Goal: Task Accomplishment & Management: Manage account settings

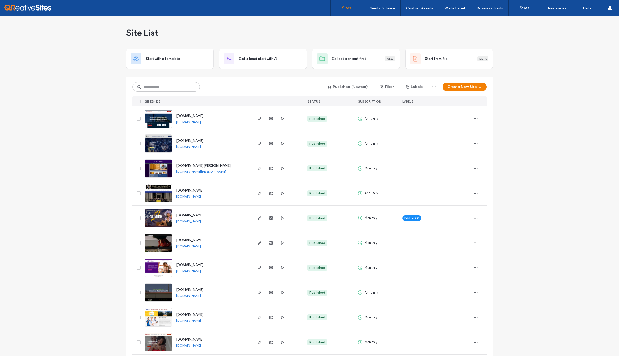
click at [234, 163] on div "[DOMAIN_NAME][PERSON_NAME] [DOMAIN_NAME][PERSON_NAME]" at bounding box center [212, 168] width 80 height 25
click at [259, 168] on icon "button" at bounding box center [260, 168] width 4 height 4
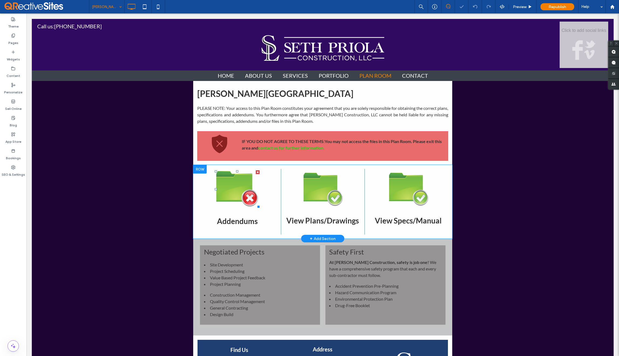
click at [237, 191] on img at bounding box center [237, 189] width 45 height 38
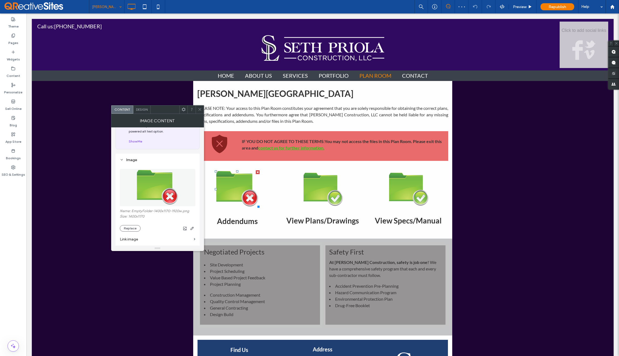
scroll to position [40, 0]
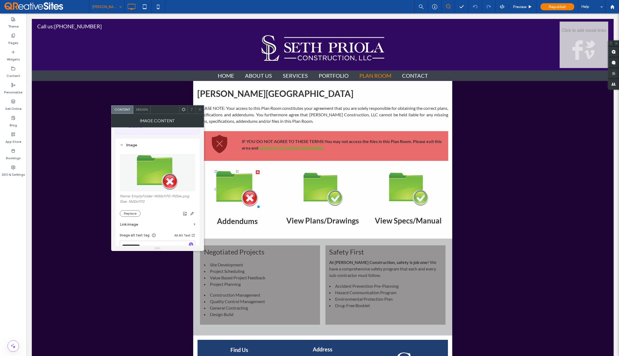
click at [131, 223] on label "Link image" at bounding box center [156, 224] width 72 height 10
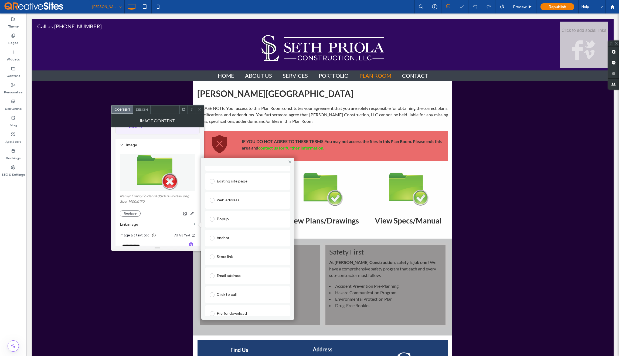
scroll to position [28, 0]
click at [231, 305] on div "File for download" at bounding box center [248, 307] width 76 height 9
click at [223, 306] on div "File" at bounding box center [222, 307] width 6 height 5
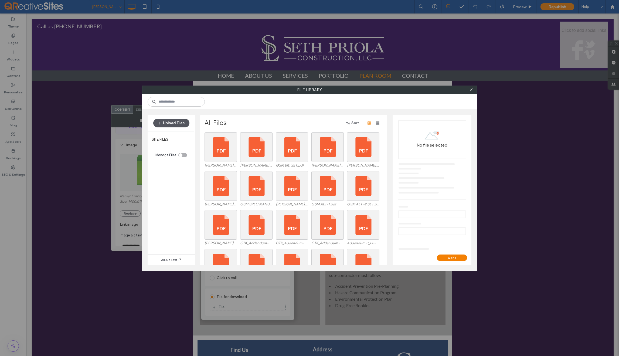
click at [173, 123] on button "Upload Files" at bounding box center [171, 123] width 36 height 9
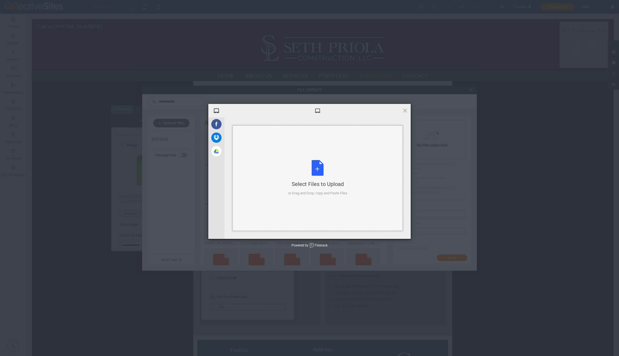
click at [317, 169] on div "Select Files to Upload or Drag and Drop, Copy and Paste Files" at bounding box center [317, 178] width 59 height 36
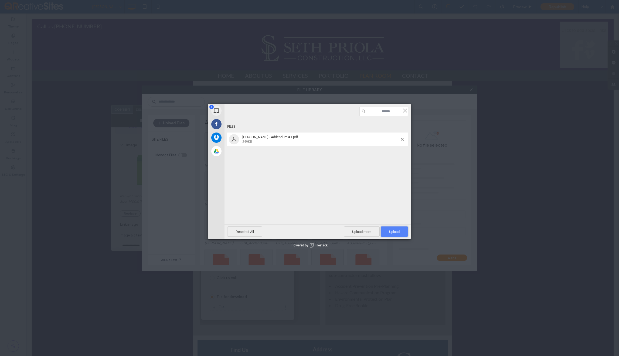
click at [391, 231] on span "Upload 1" at bounding box center [394, 232] width 11 height 4
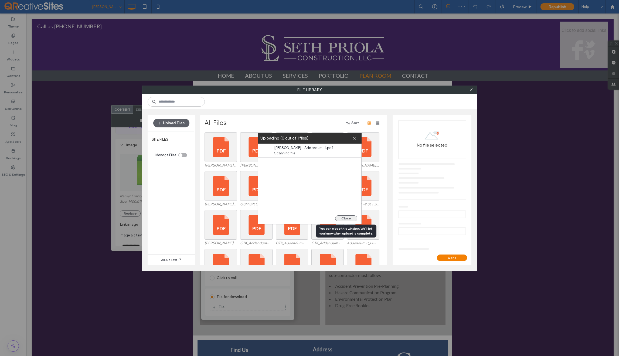
click at [346, 218] on button "Close" at bounding box center [346, 218] width 22 height 6
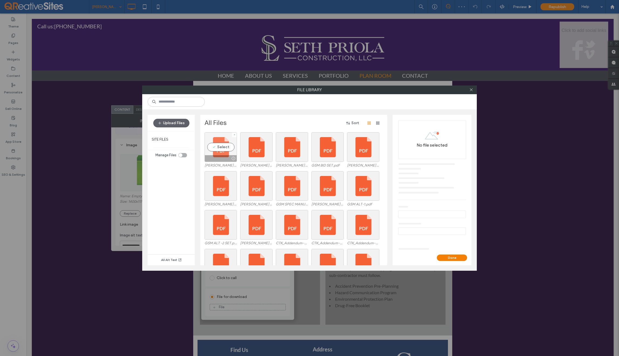
click at [220, 148] on div "Select" at bounding box center [221, 147] width 32 height 30
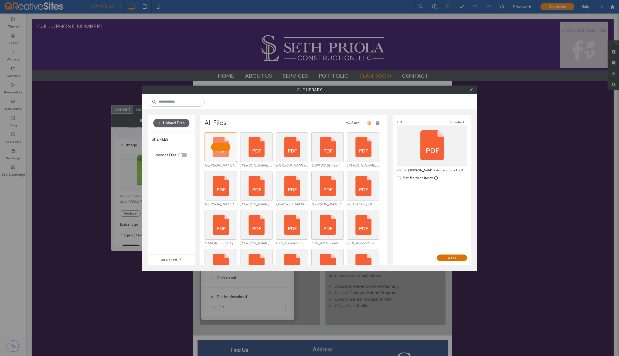
click at [452, 258] on button "Done" at bounding box center [452, 258] width 30 height 6
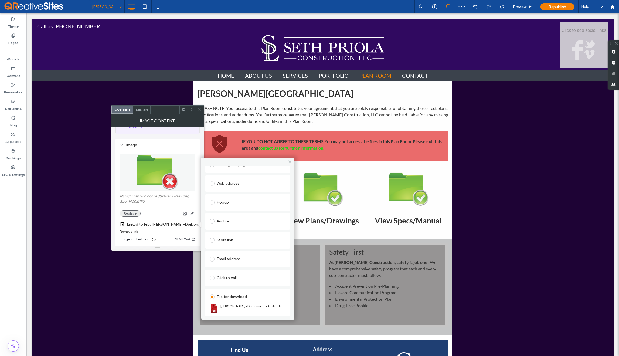
click at [129, 212] on button "Replace" at bounding box center [130, 213] width 21 height 6
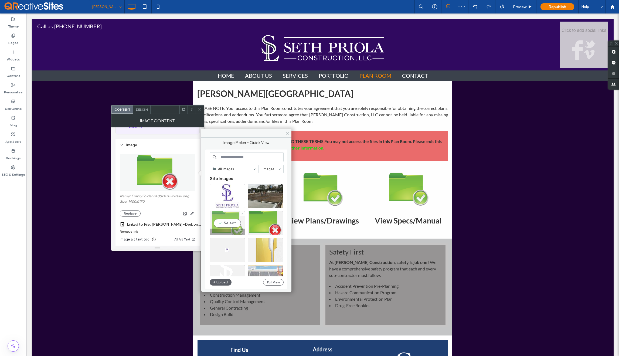
click at [225, 224] on div "Select" at bounding box center [227, 223] width 35 height 24
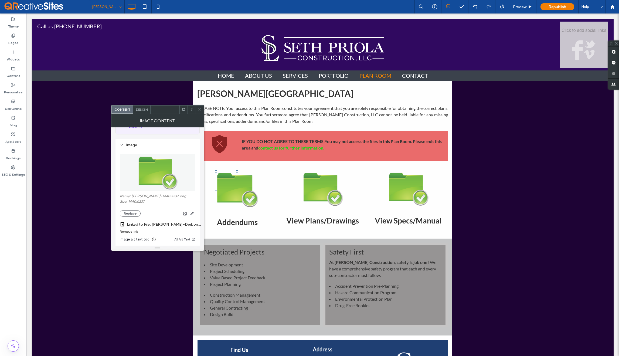
click at [200, 109] on use at bounding box center [199, 109] width 3 height 3
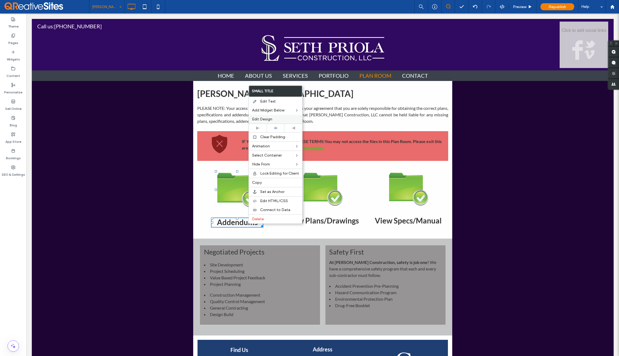
click at [273, 120] on label "Edit Design" at bounding box center [275, 119] width 47 height 5
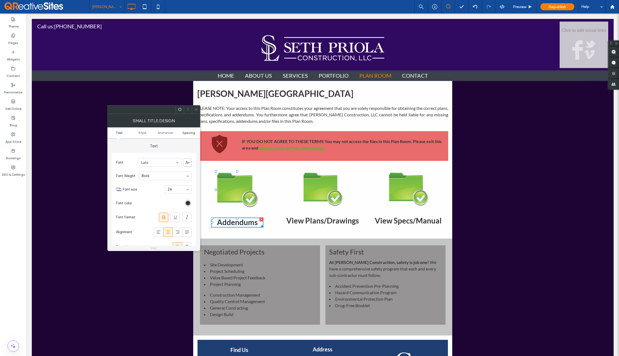
click at [188, 132] on span "Spacing" at bounding box center [188, 133] width 13 height 4
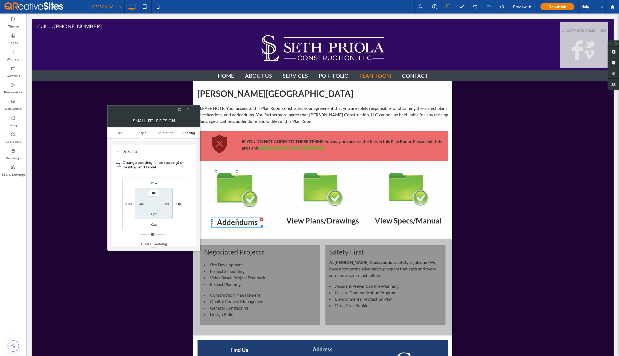
scroll to position [221, 0]
click at [154, 182] on label "32px" at bounding box center [153, 181] width 7 height 4
type input "**"
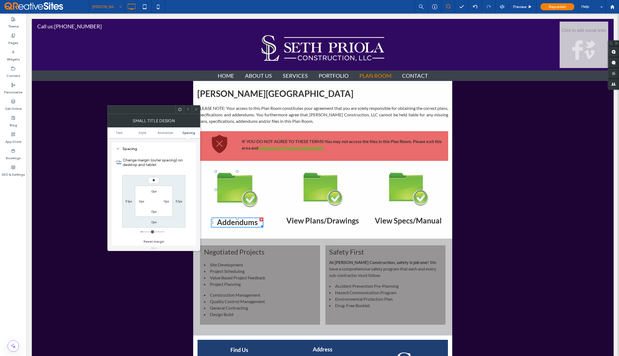
type input "**"
type input "****"
click at [196, 110] on icon at bounding box center [196, 109] width 4 height 4
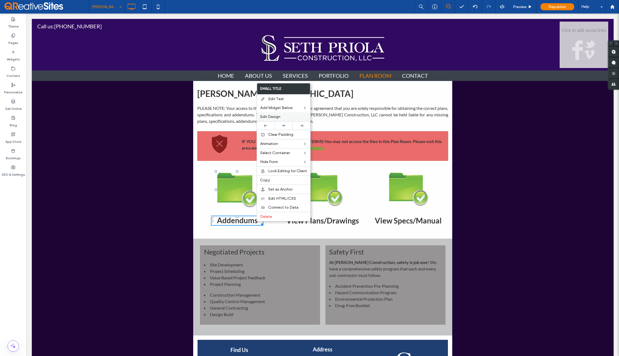
click at [275, 119] on div "Edit Design" at bounding box center [283, 116] width 53 height 9
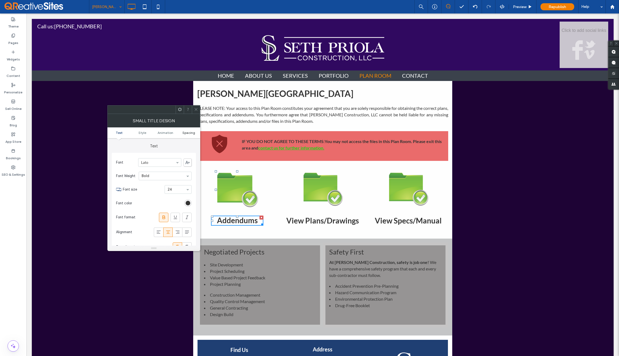
click at [189, 134] on span "Spacing" at bounding box center [188, 133] width 13 height 4
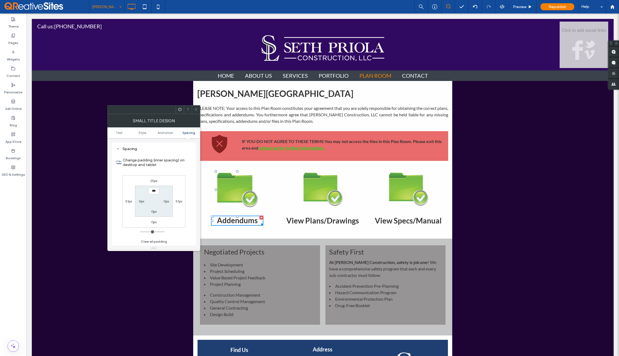
click at [152, 180] on label "25px" at bounding box center [153, 181] width 7 height 4
type input "**"
type input "****"
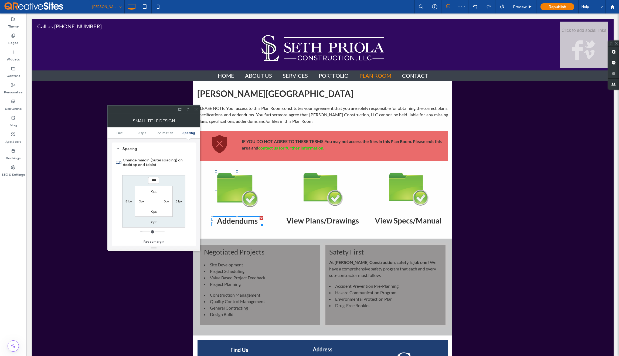
click at [196, 110] on icon at bounding box center [196, 109] width 4 height 4
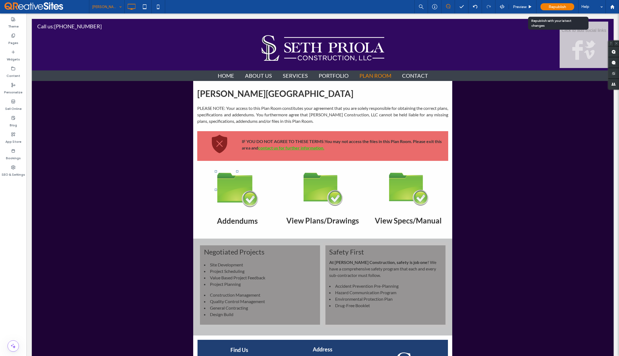
click at [554, 6] on span "Republish" at bounding box center [558, 7] width 18 height 5
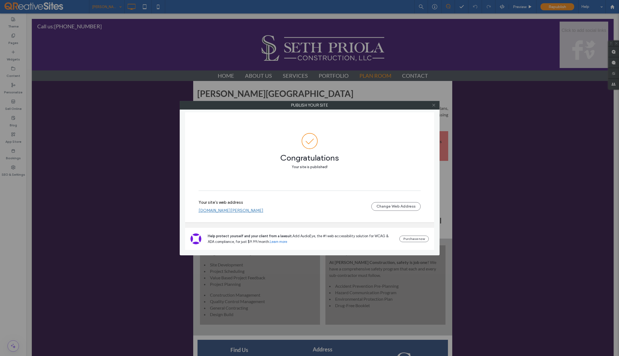
click at [435, 105] on icon at bounding box center [434, 105] width 4 height 4
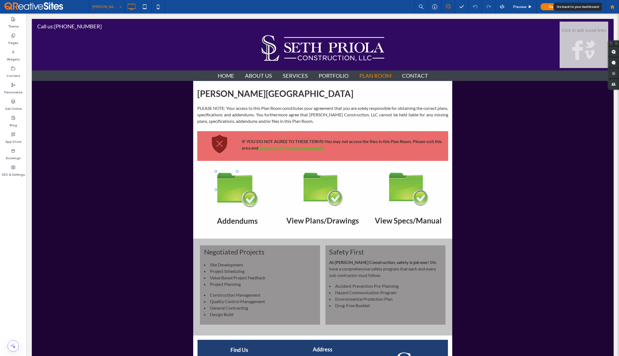
click at [612, 7] on use at bounding box center [612, 7] width 4 height 4
